Goal: Find specific page/section: Find specific page/section

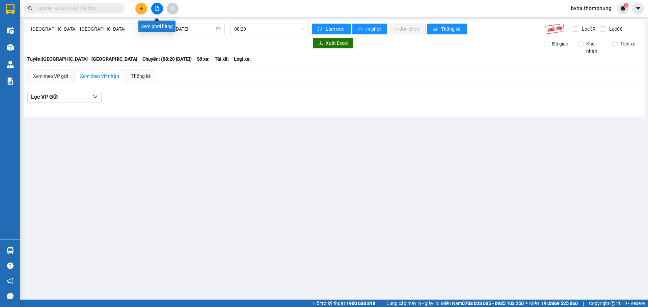
click at [160, 10] on button at bounding box center [157, 9] width 12 height 12
click at [156, 9] on icon "file-add" at bounding box center [157, 8] width 4 height 5
click at [59, 76] on div "Xem theo VP gửi" at bounding box center [50, 76] width 35 height 7
click at [181, 98] on div "Lọc VP nhận" at bounding box center [333, 97] width 613 height 11
